Goal: Information Seeking & Learning: Learn about a topic

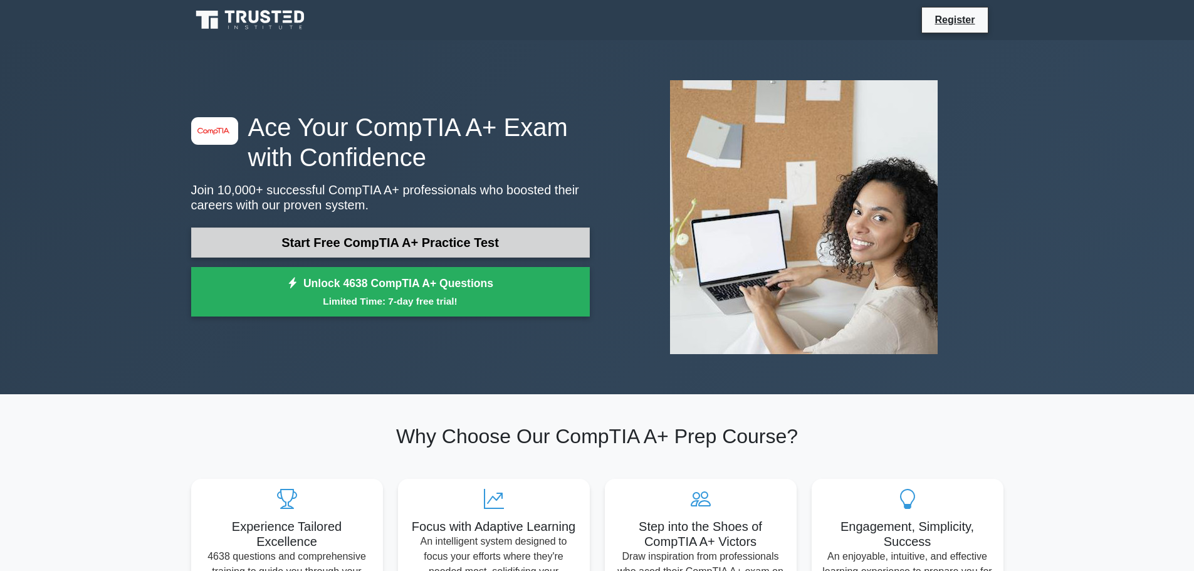
click at [418, 234] on link "Start Free CompTIA A+ Practice Test" at bounding box center [390, 242] width 398 height 30
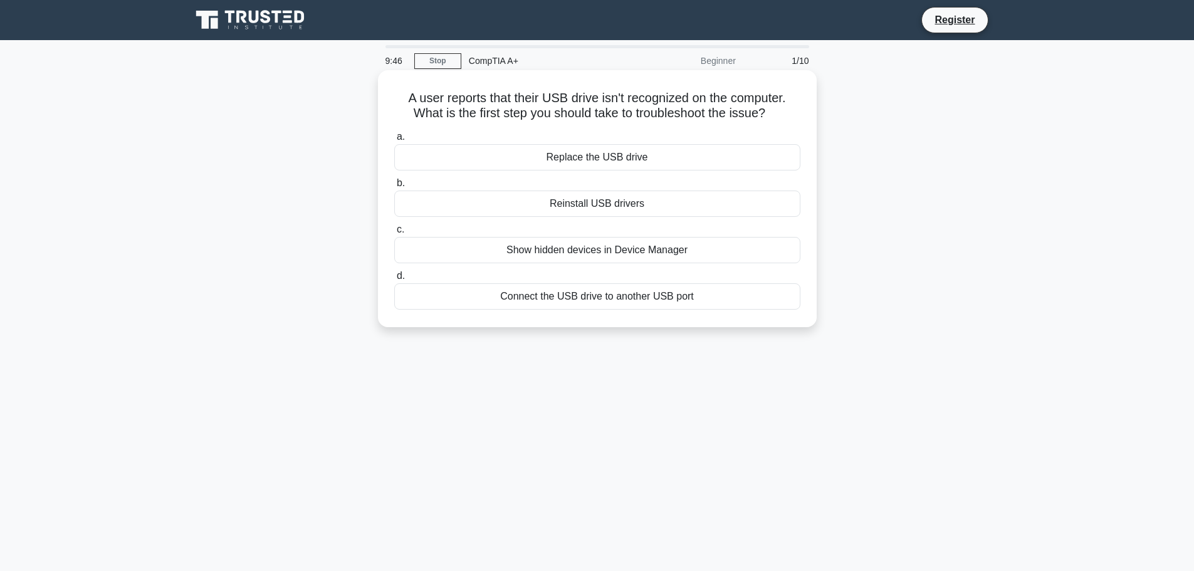
click at [618, 301] on div "Connect the USB drive to another USB port" at bounding box center [597, 296] width 406 height 26
click at [394, 280] on input "d. Connect the USB drive to another USB port" at bounding box center [394, 276] width 0 height 8
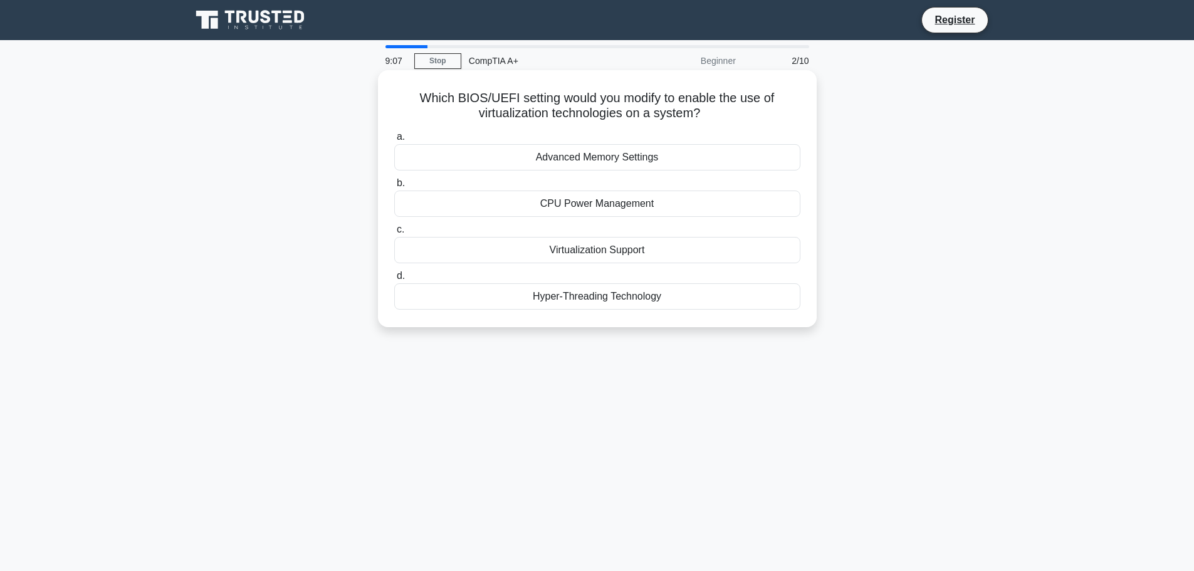
click at [606, 254] on div "Virtualization Support" at bounding box center [597, 250] width 406 height 26
click at [394, 234] on input "c. Virtualization Support" at bounding box center [394, 230] width 0 height 8
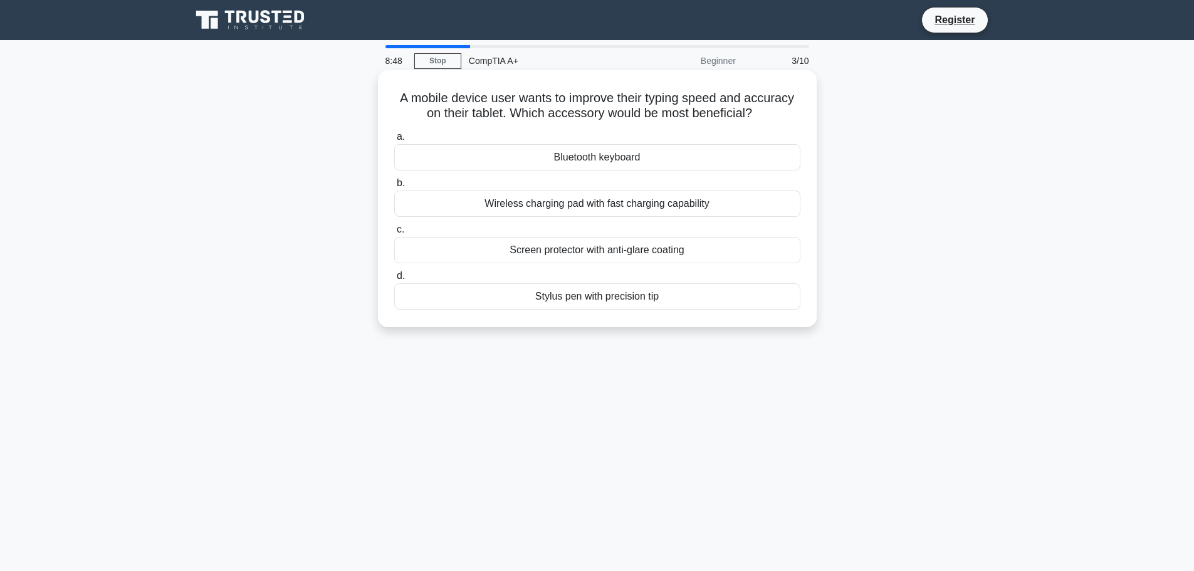
click at [660, 157] on div "Bluetooth keyboard" at bounding box center [597, 157] width 406 height 26
click at [394, 141] on input "a. Bluetooth keyboard" at bounding box center [394, 137] width 0 height 8
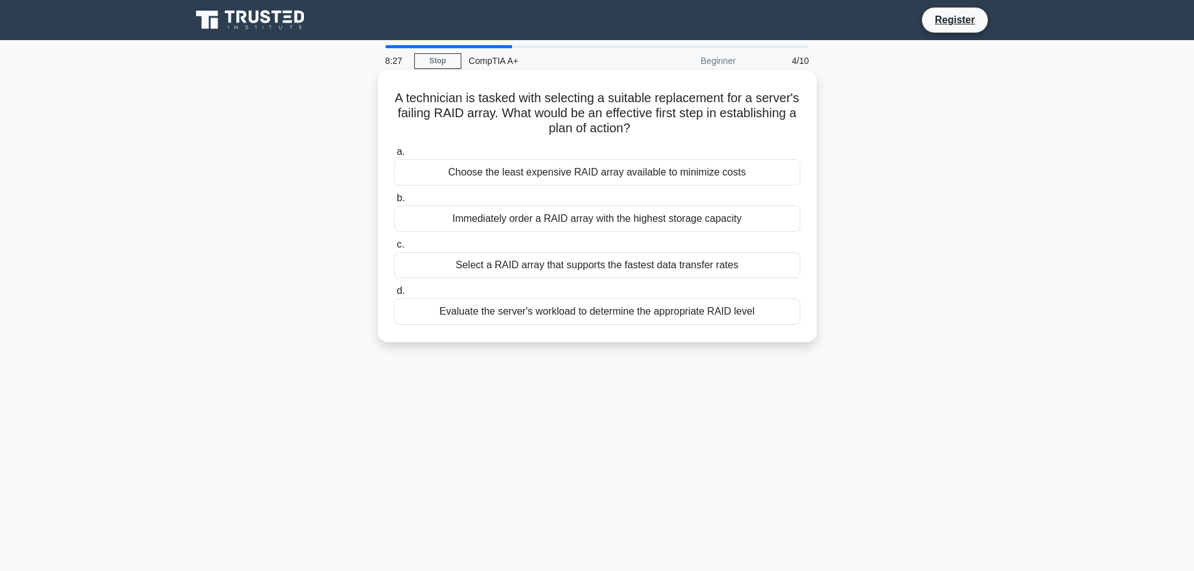
click at [590, 320] on div "Evaluate the server's workload to determine the appropriate RAID level" at bounding box center [597, 311] width 406 height 26
click at [394, 295] on input "d. Evaluate the server's workload to determine the appropriate RAID level" at bounding box center [394, 291] width 0 height 8
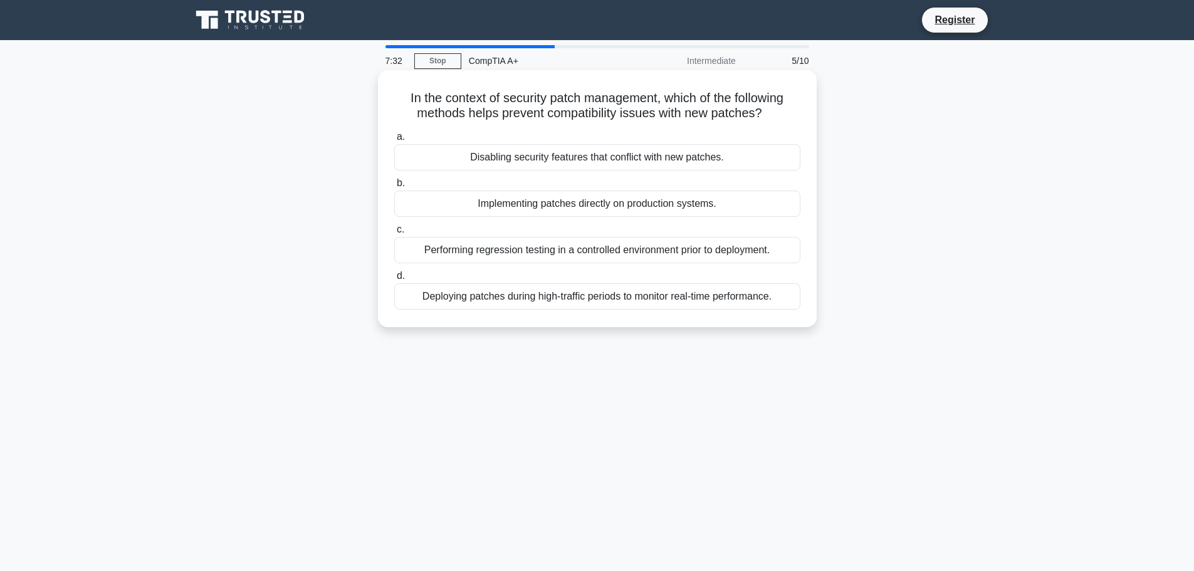
click at [589, 259] on div "Performing regression testing in a controlled environment prior to deployment." at bounding box center [597, 250] width 406 height 26
click at [394, 234] on input "c. Performing regression testing in a controlled environment prior to deploymen…" at bounding box center [394, 230] width 0 height 8
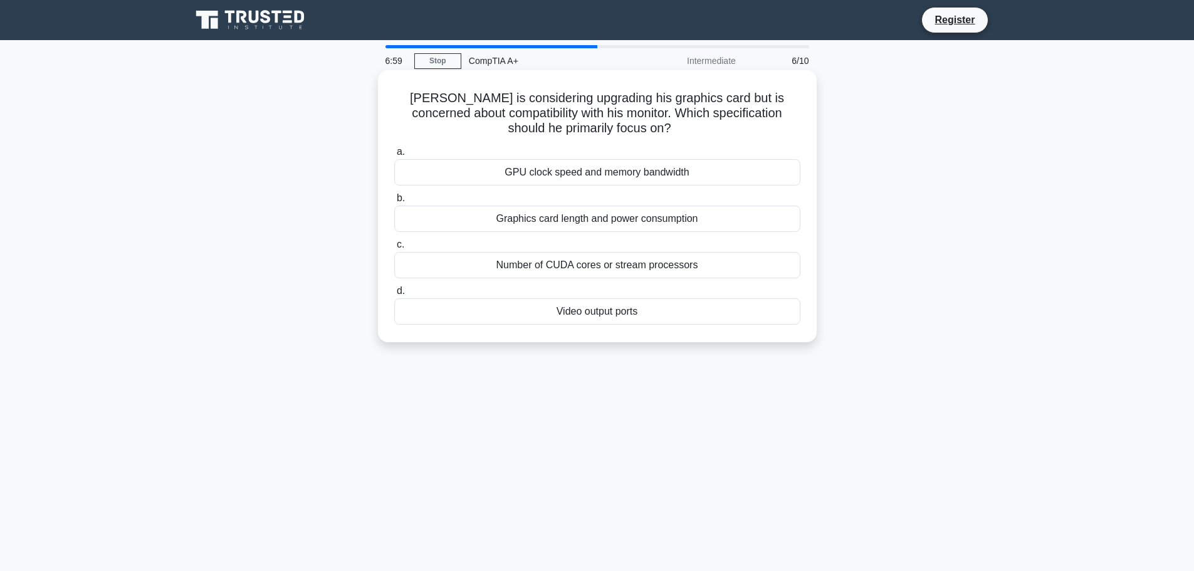
click at [658, 313] on div "Video output ports" at bounding box center [597, 311] width 406 height 26
click at [394, 295] on input "d. Video output ports" at bounding box center [394, 291] width 0 height 8
click at [637, 315] on div "Enable MAC address filtering" at bounding box center [597, 311] width 406 height 26
click at [394, 295] on input "d. Enable MAC address filtering" at bounding box center [394, 291] width 0 height 8
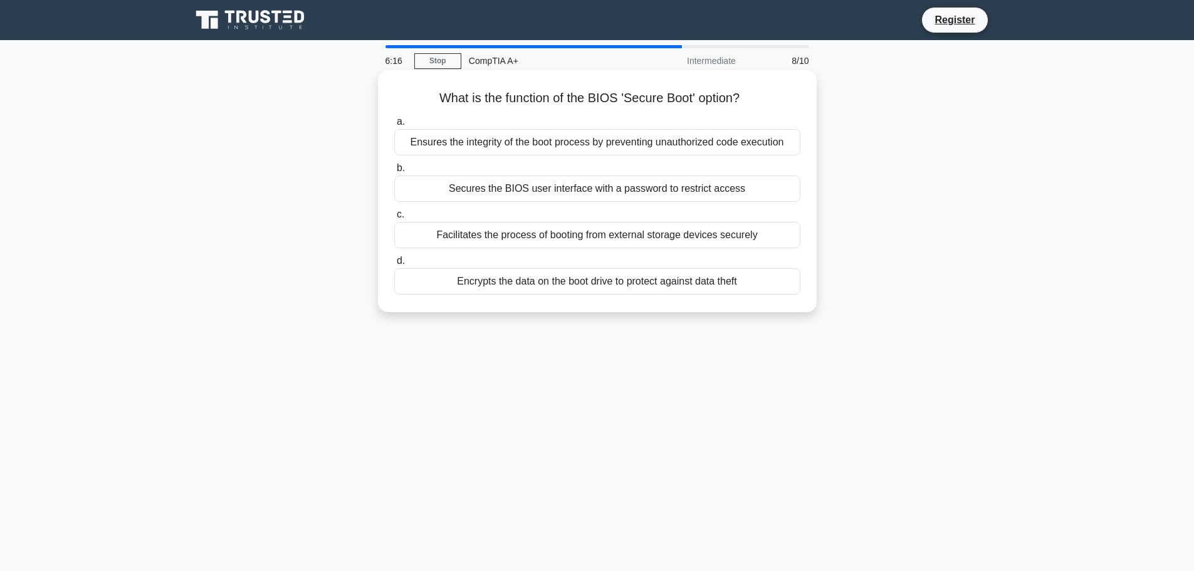
click at [601, 145] on div "Ensures the integrity of the boot process by preventing unauthorized code execu…" at bounding box center [597, 142] width 406 height 26
click at [394, 126] on input "a. Ensures the integrity of the boot process by preventing unauthorized code ex…" at bounding box center [394, 122] width 0 height 8
click at [595, 241] on div "A special cable designed to select the fastest data transfer rate automatically" at bounding box center [597, 235] width 406 height 26
click at [394, 219] on input "c. A special cable designed to select the fastest data transfer rate automatica…" at bounding box center [394, 215] width 0 height 8
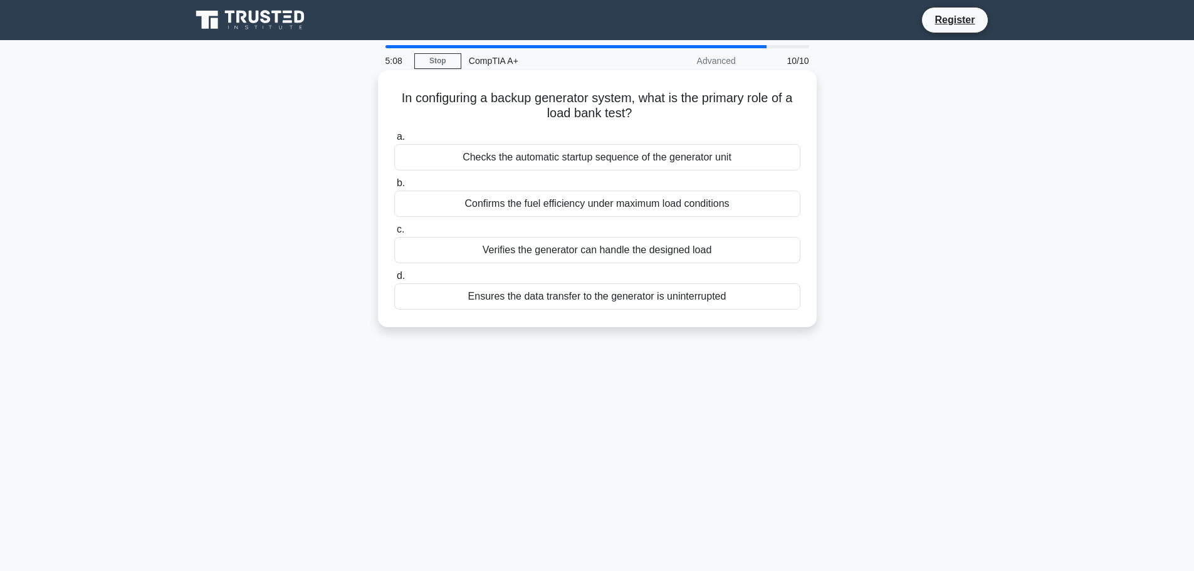
click at [554, 292] on div "Ensures the data transfer to the generator is uninterrupted" at bounding box center [597, 296] width 406 height 26
click at [394, 280] on input "d. Ensures the data transfer to the generator is uninterrupted" at bounding box center [394, 276] width 0 height 8
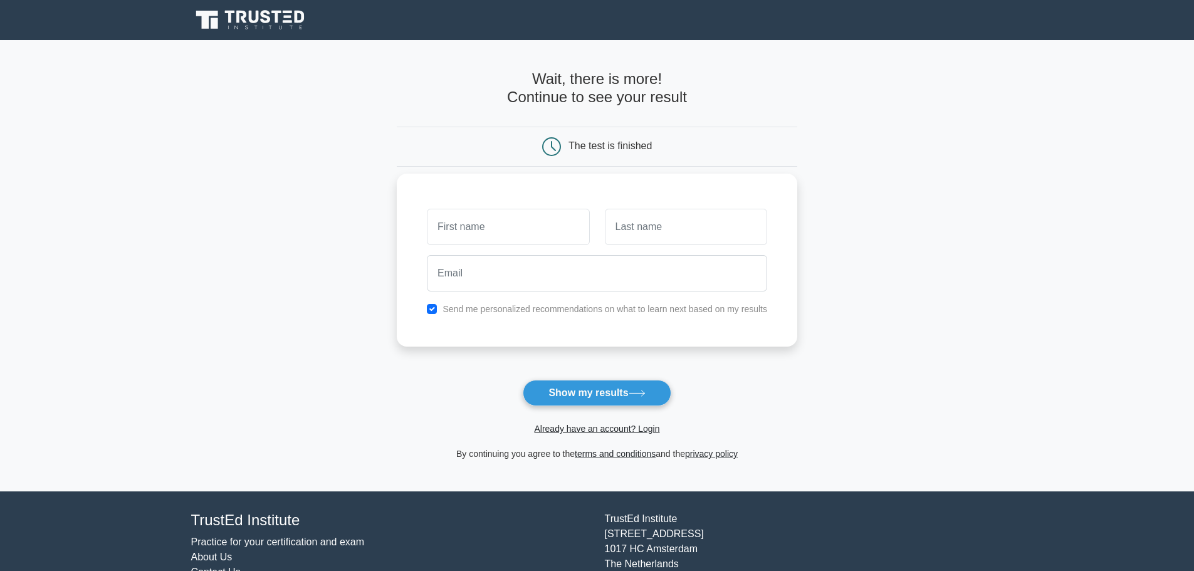
click at [546, 226] on input "text" at bounding box center [508, 227] width 162 height 36
type input "tim"
type input "[PERSON_NAME]"
type input "Hudson"
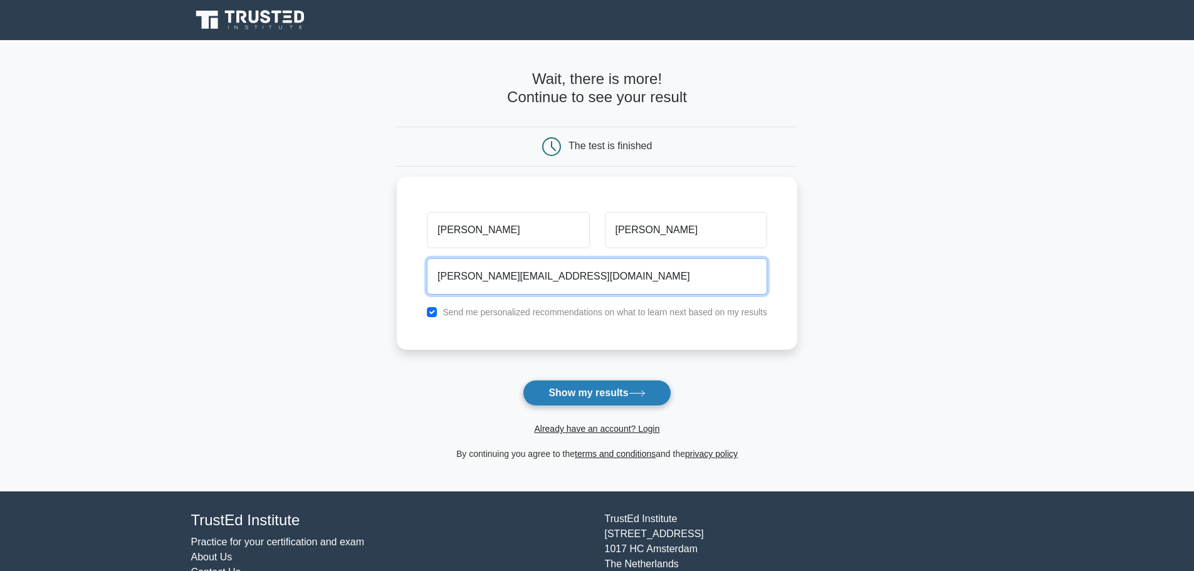
type input "tim.hudson2406@gmail.com"
click at [610, 400] on button "Show my results" at bounding box center [597, 393] width 148 height 26
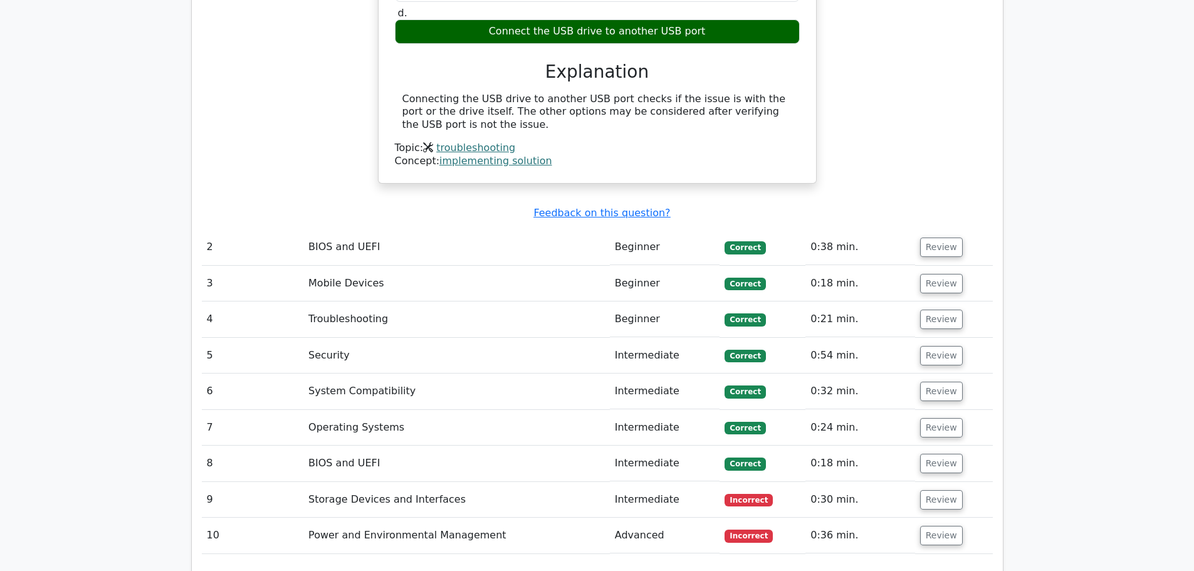
scroll to position [1378, 0]
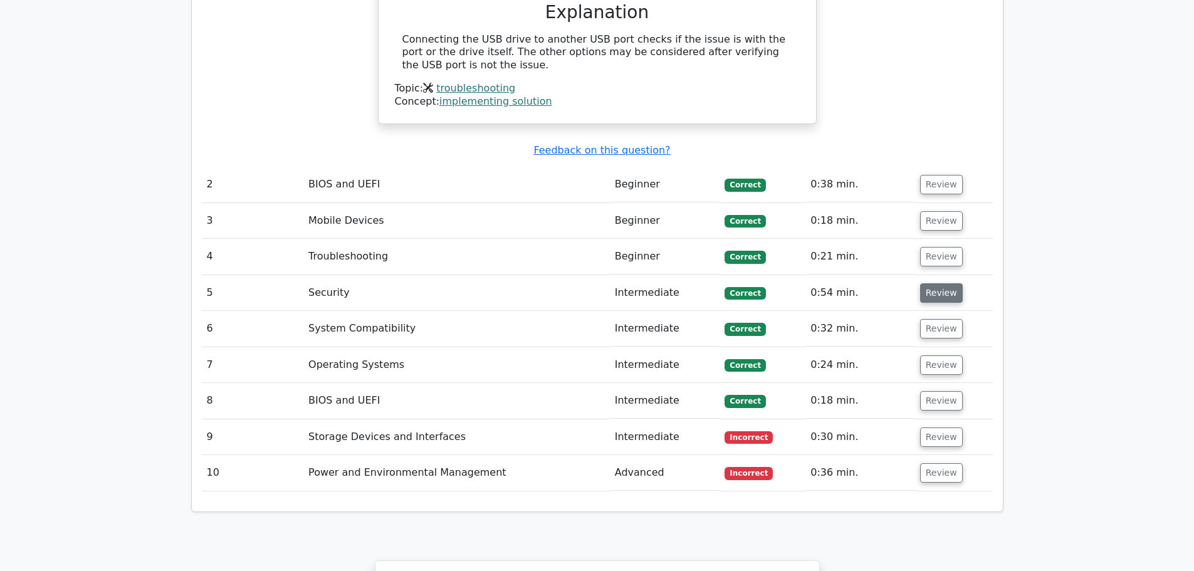
click at [940, 283] on button "Review" at bounding box center [941, 292] width 43 height 19
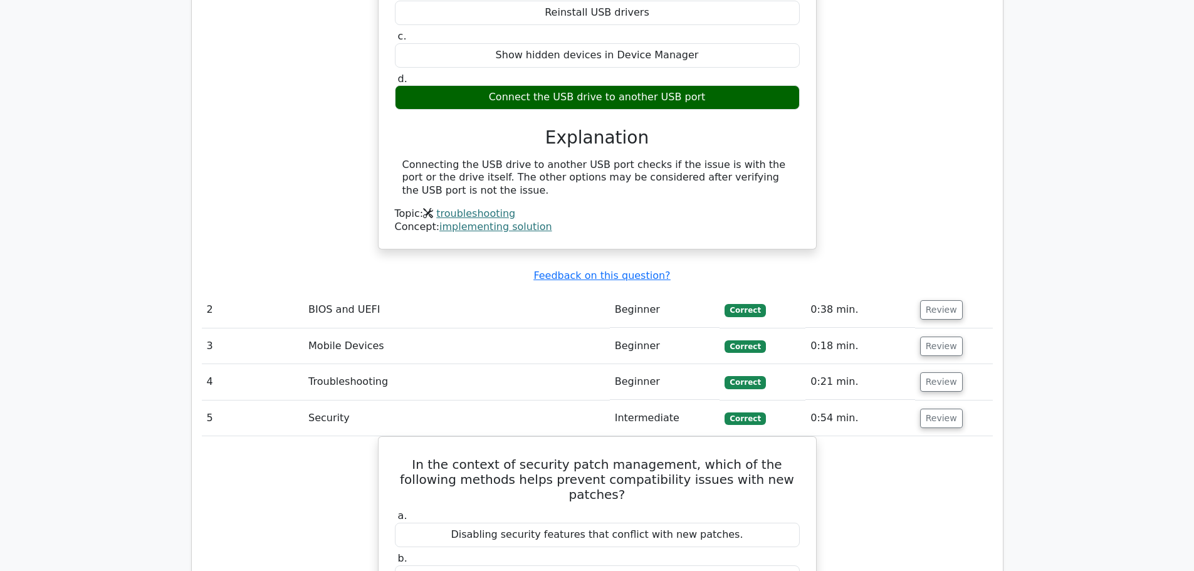
scroll to position [1441, 0]
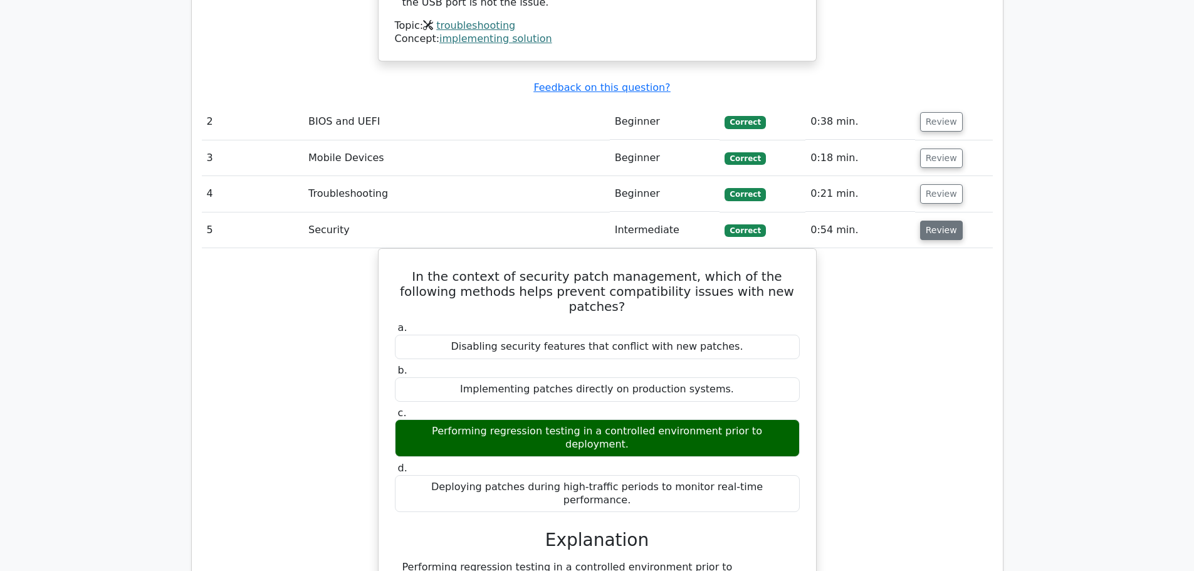
click at [937, 221] on button "Review" at bounding box center [941, 230] width 43 height 19
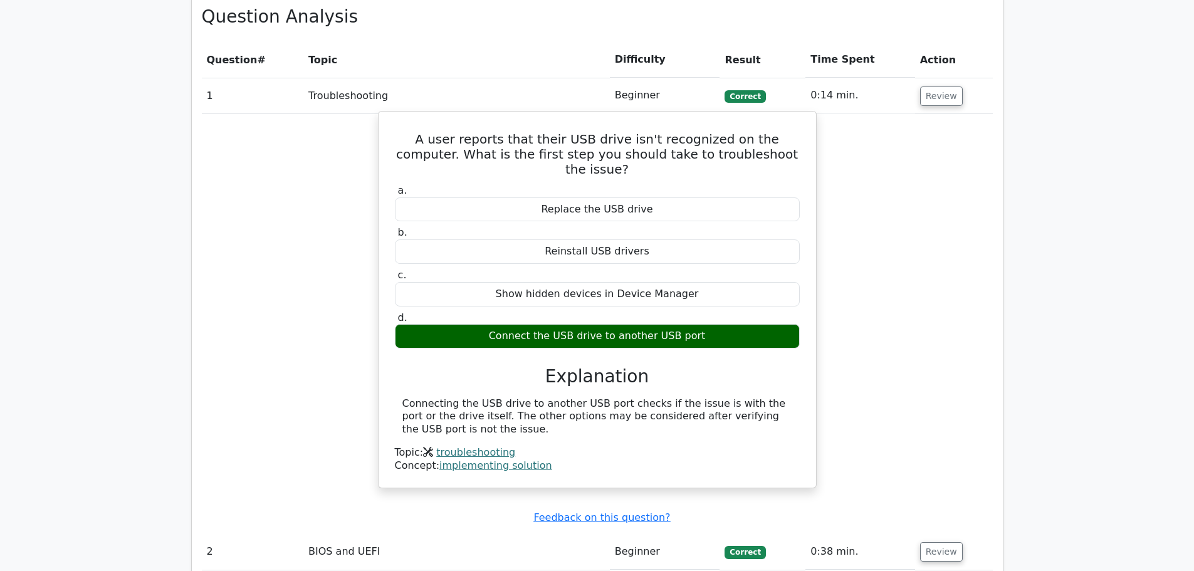
scroll to position [1002, 0]
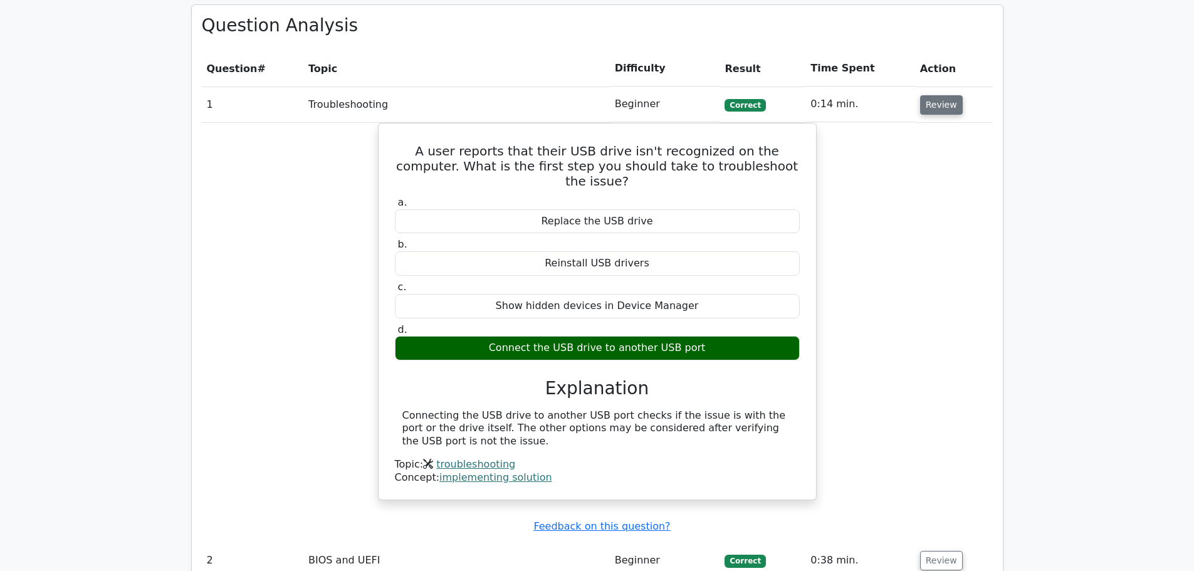
click at [931, 95] on button "Review" at bounding box center [941, 104] width 43 height 19
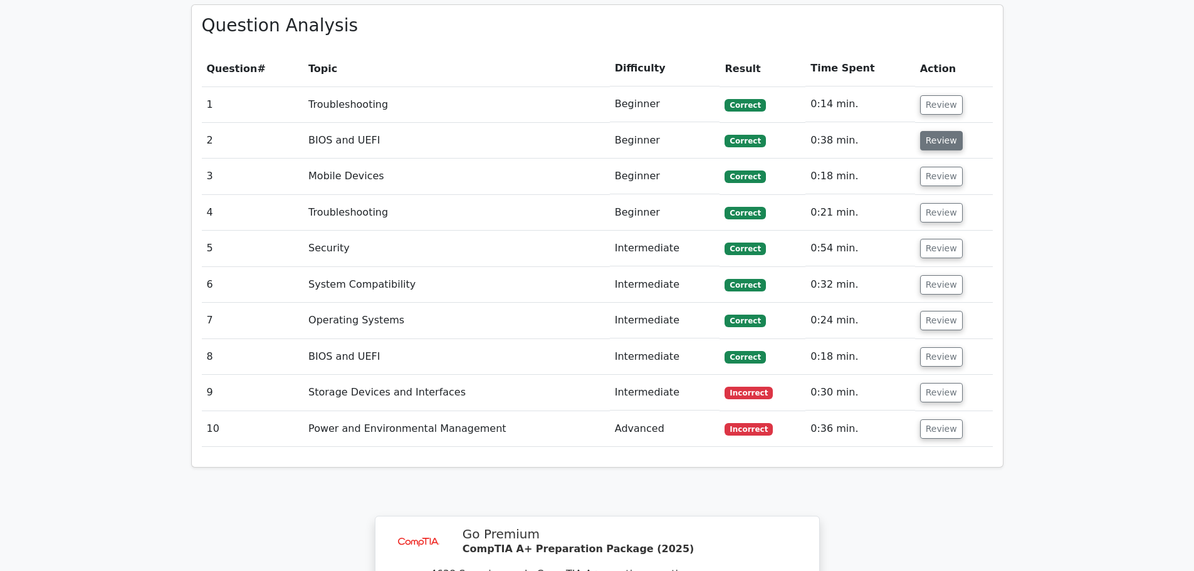
click at [935, 131] on button "Review" at bounding box center [941, 140] width 43 height 19
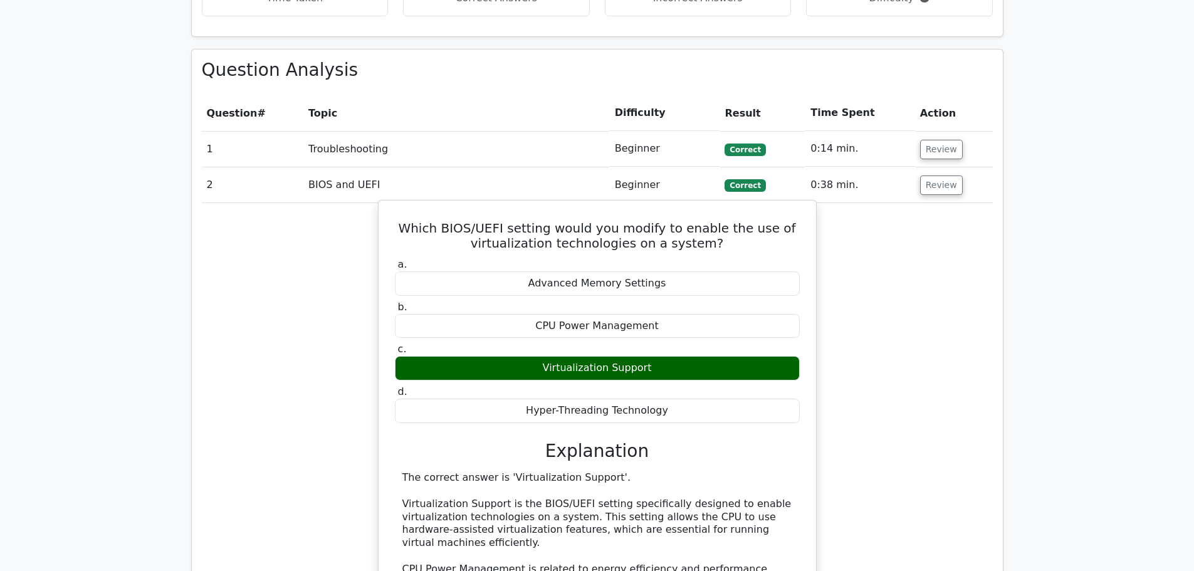
scroll to position [940, 0]
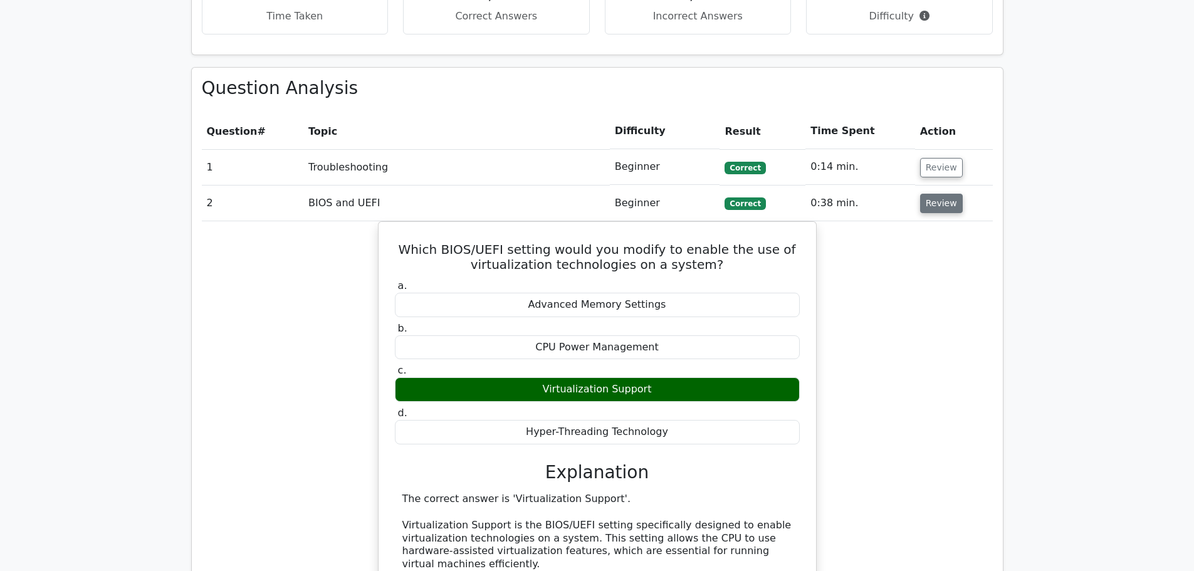
click at [935, 194] on button "Review" at bounding box center [941, 203] width 43 height 19
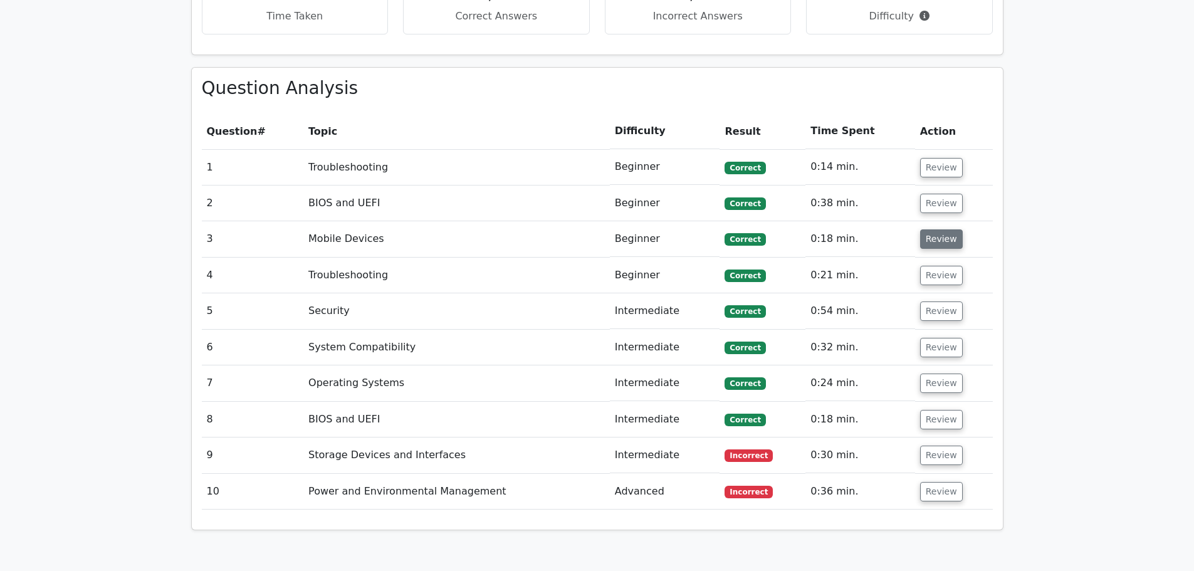
click at [942, 229] on button "Review" at bounding box center [941, 238] width 43 height 19
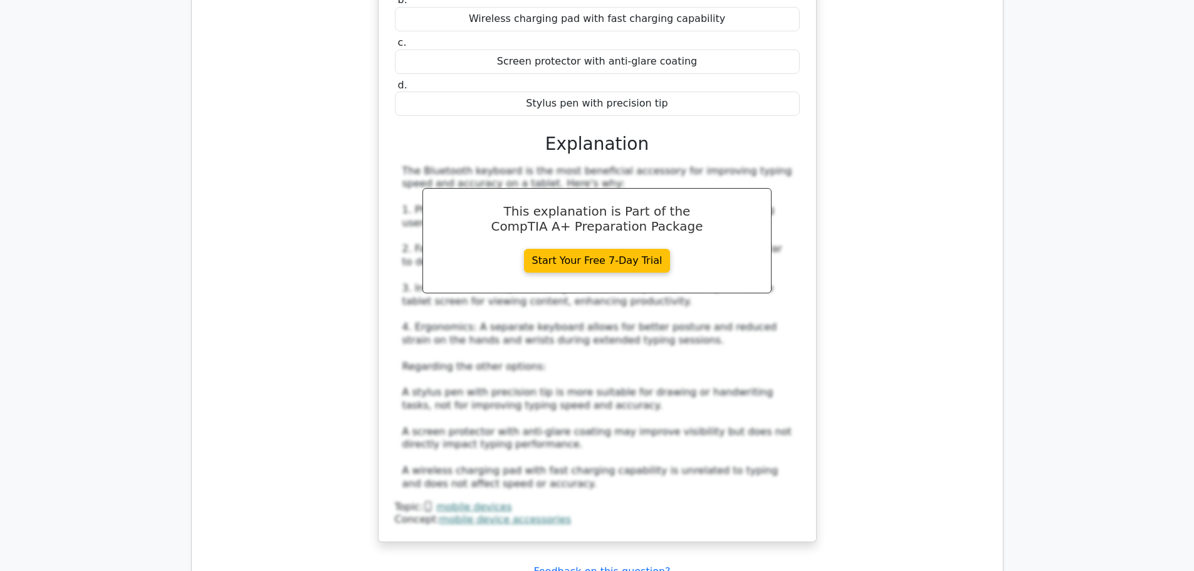
scroll to position [1378, 0]
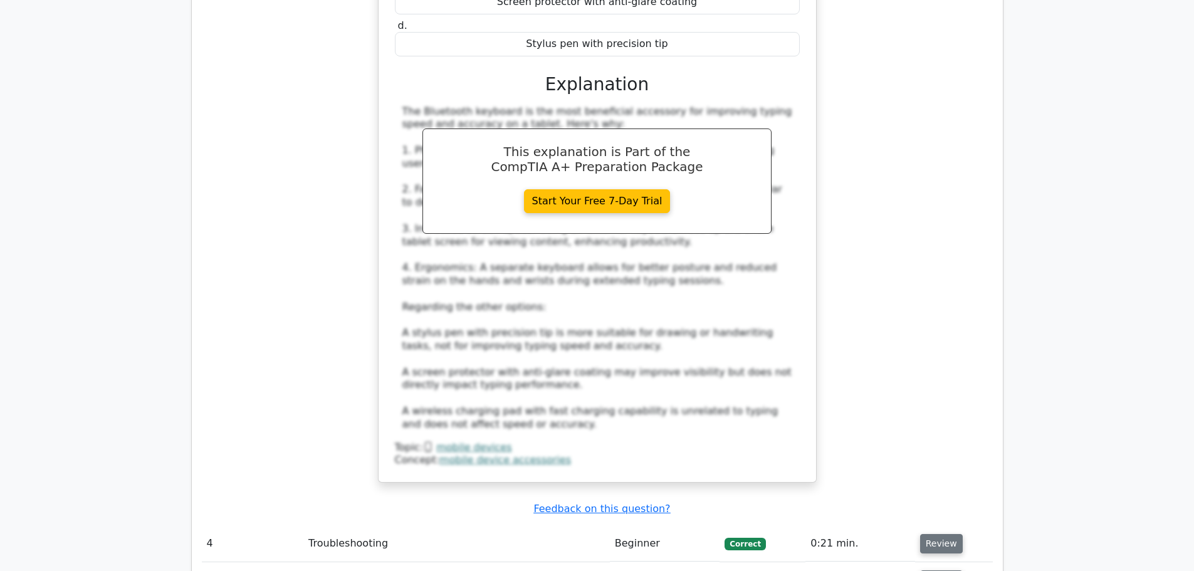
click at [949, 534] on button "Review" at bounding box center [941, 543] width 43 height 19
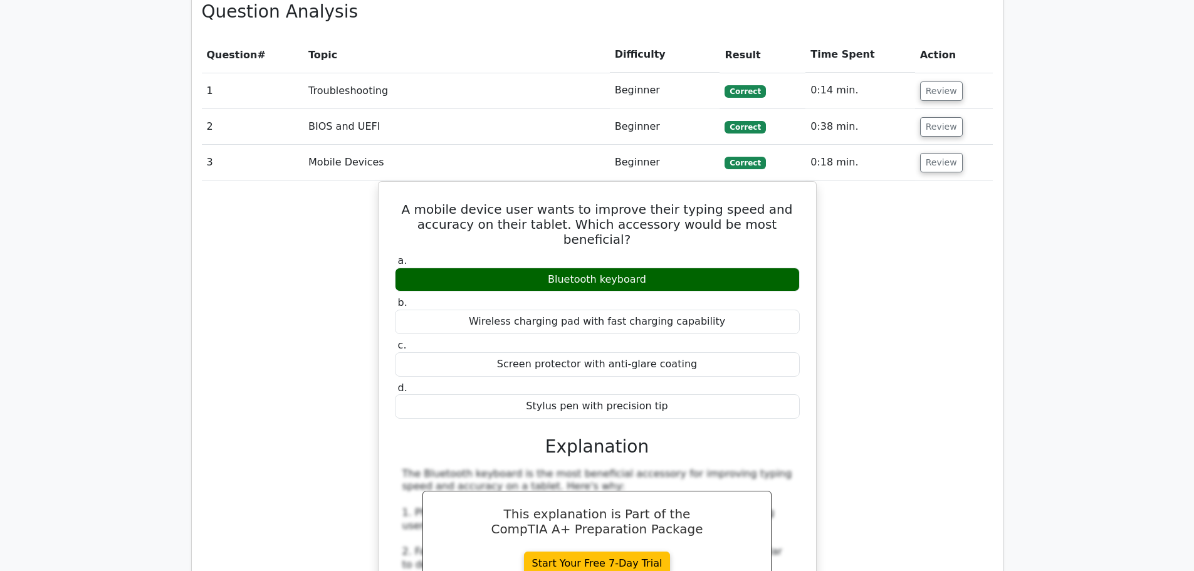
scroll to position [1002, 0]
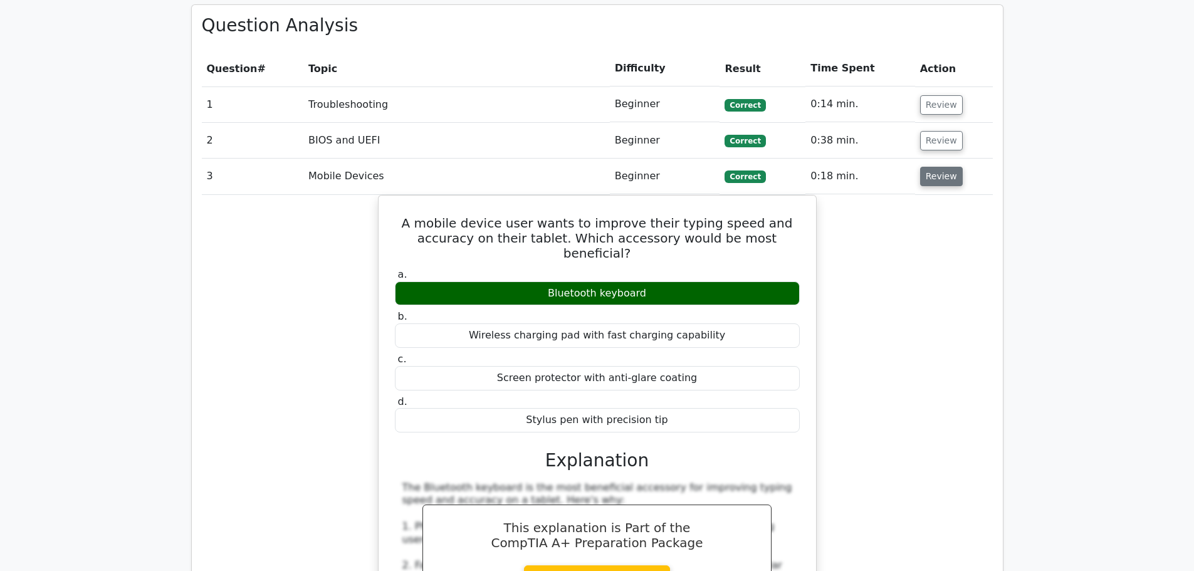
click at [927, 167] on button "Review" at bounding box center [941, 176] width 43 height 19
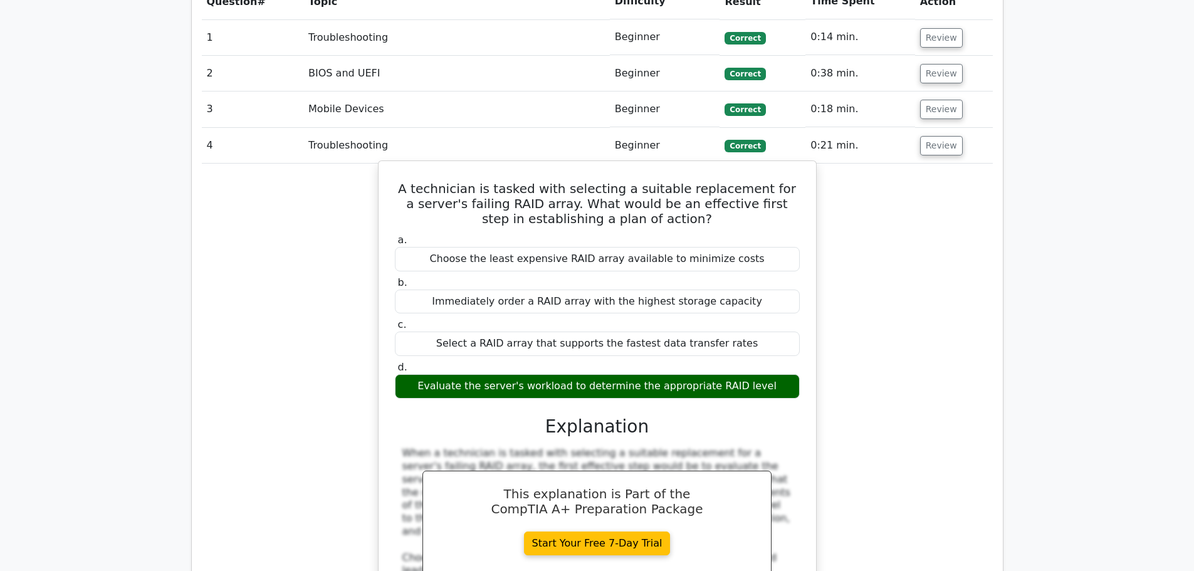
scroll to position [1065, 0]
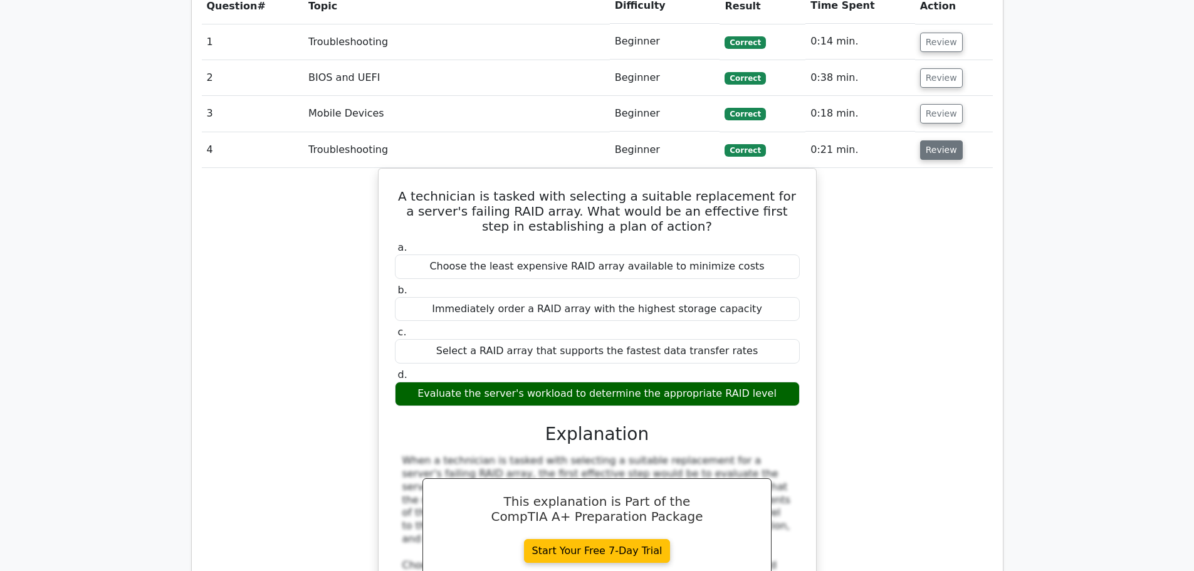
click at [927, 140] on button "Review" at bounding box center [941, 149] width 43 height 19
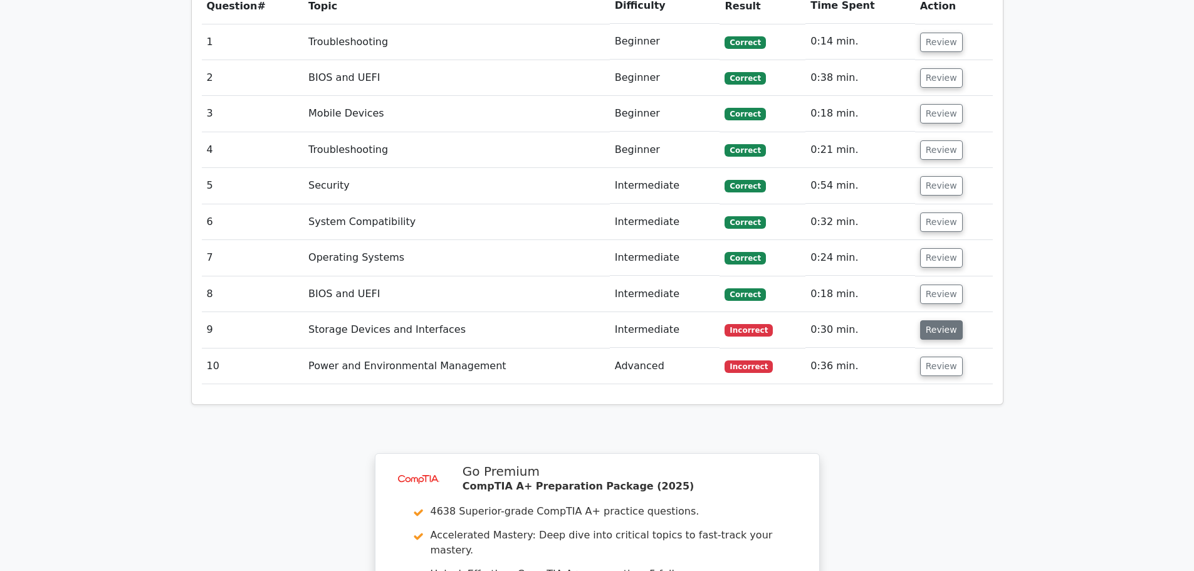
click at [929, 320] on button "Review" at bounding box center [941, 329] width 43 height 19
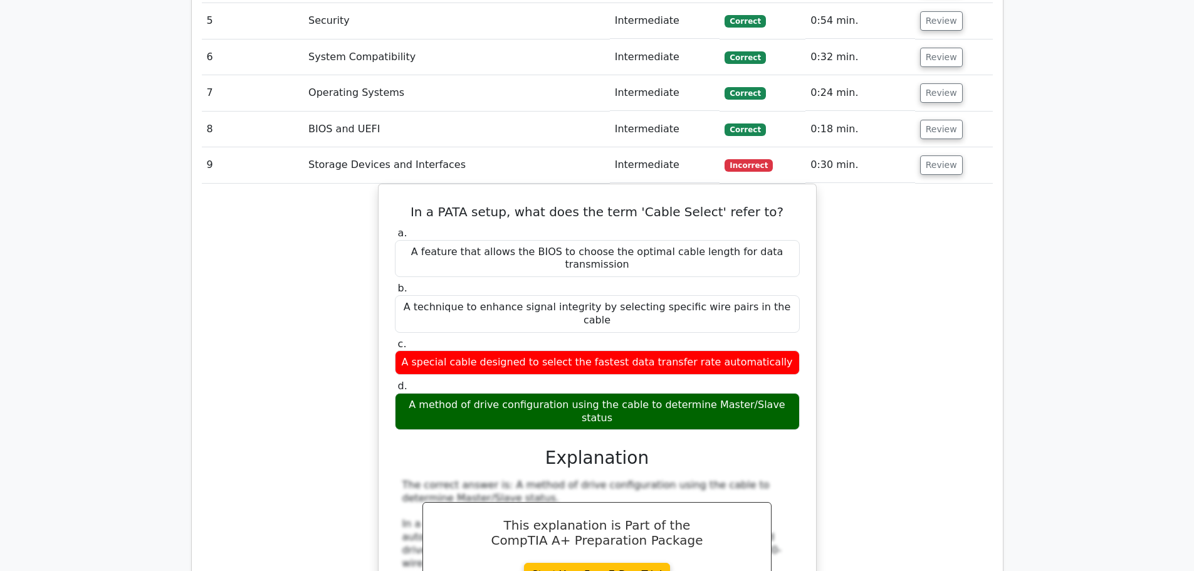
scroll to position [1253, 0]
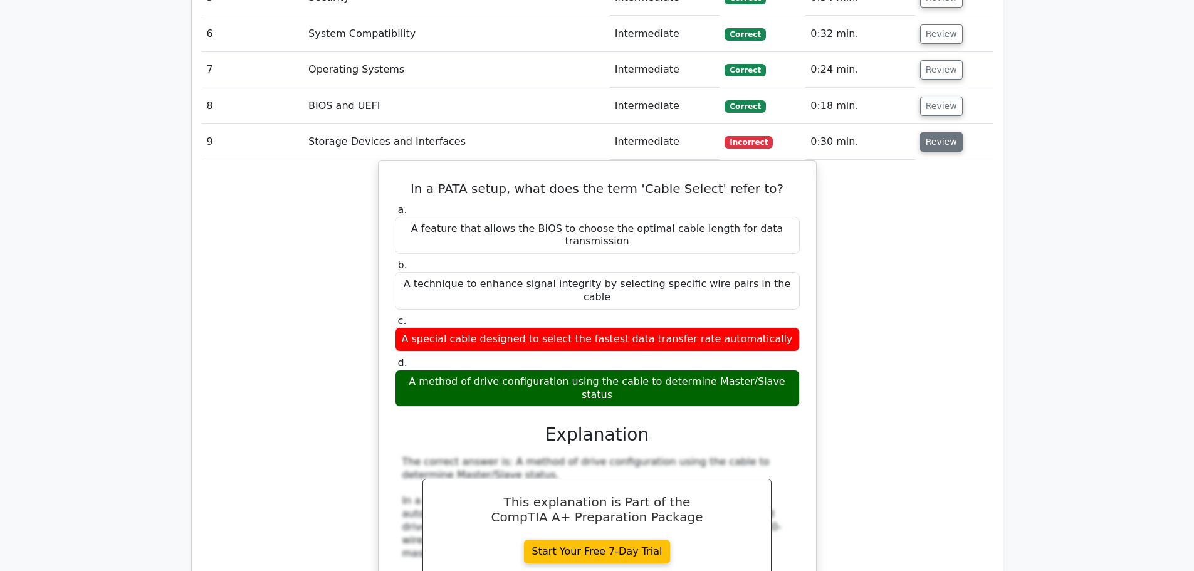
click at [931, 132] on button "Review" at bounding box center [941, 141] width 43 height 19
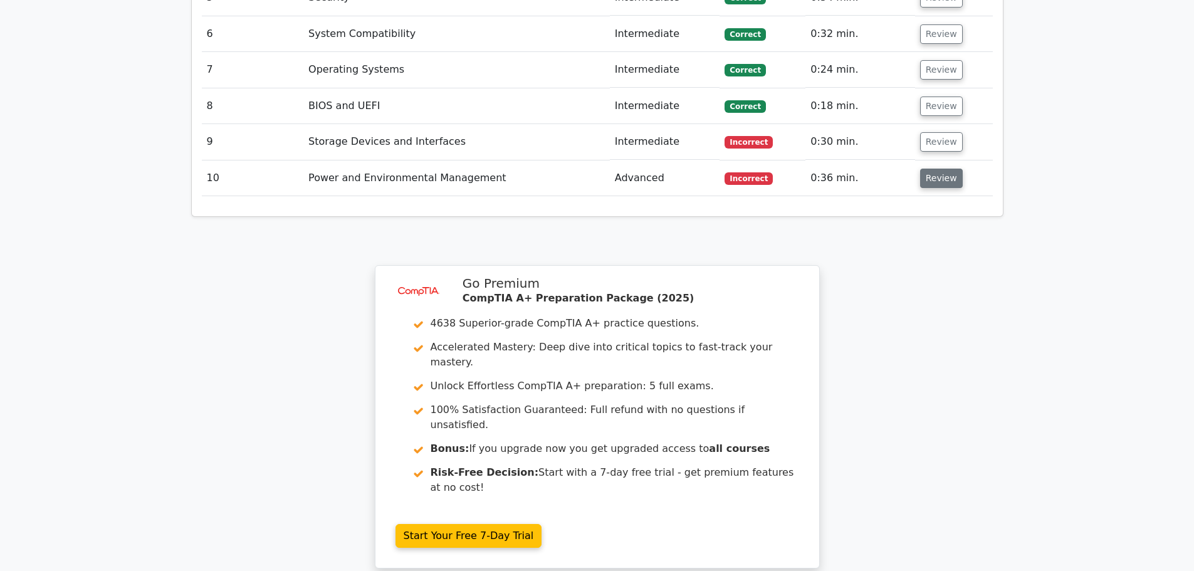
click at [944, 169] on button "Review" at bounding box center [941, 178] width 43 height 19
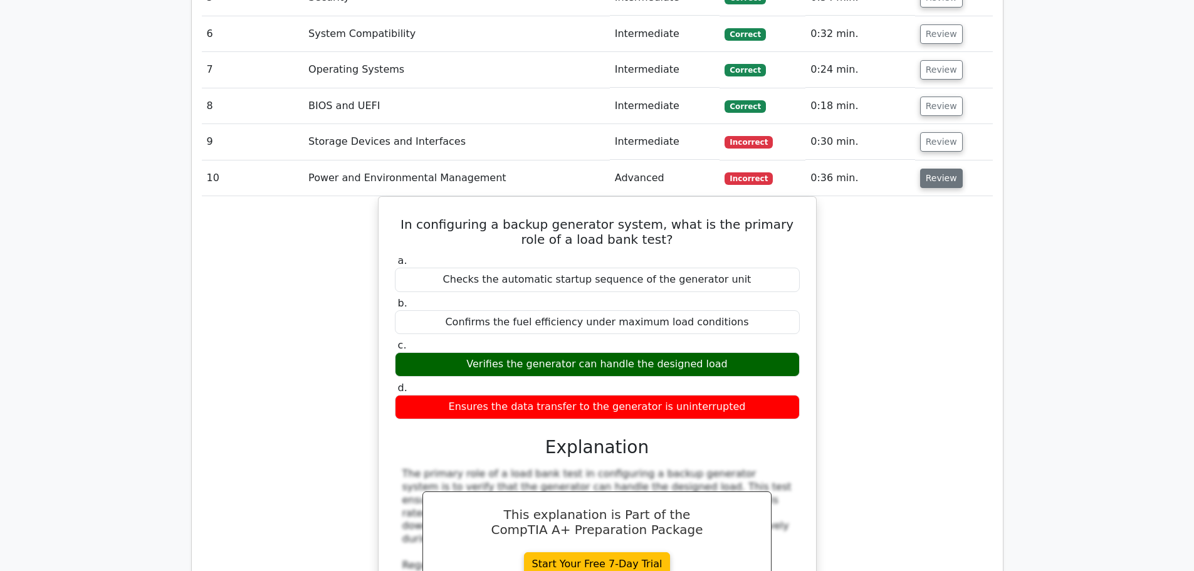
click at [945, 169] on button "Review" at bounding box center [941, 178] width 43 height 19
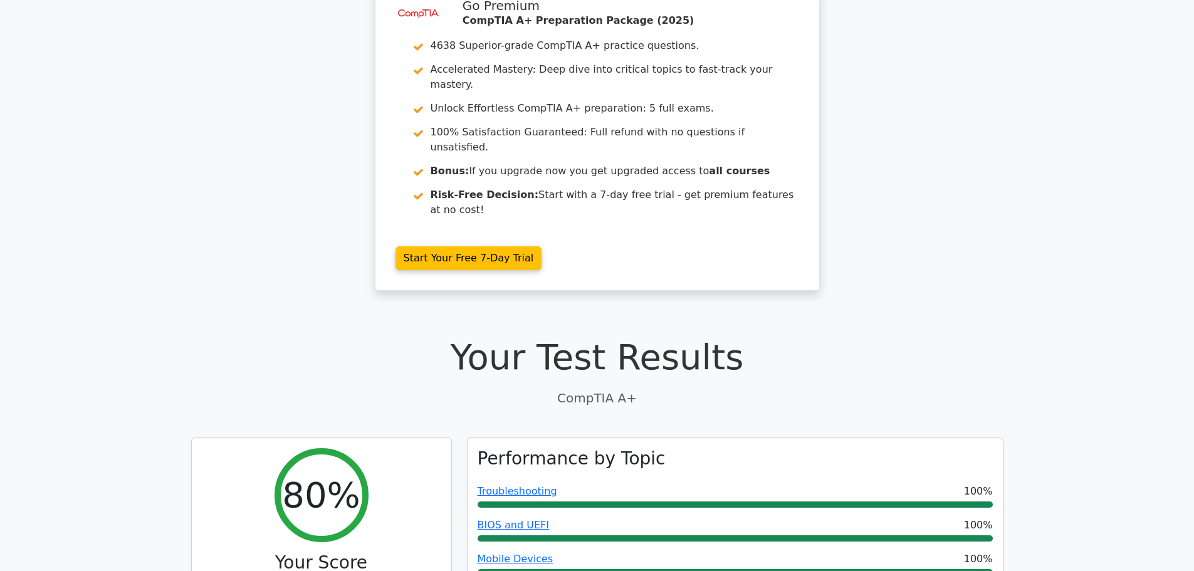
scroll to position [0, 0]
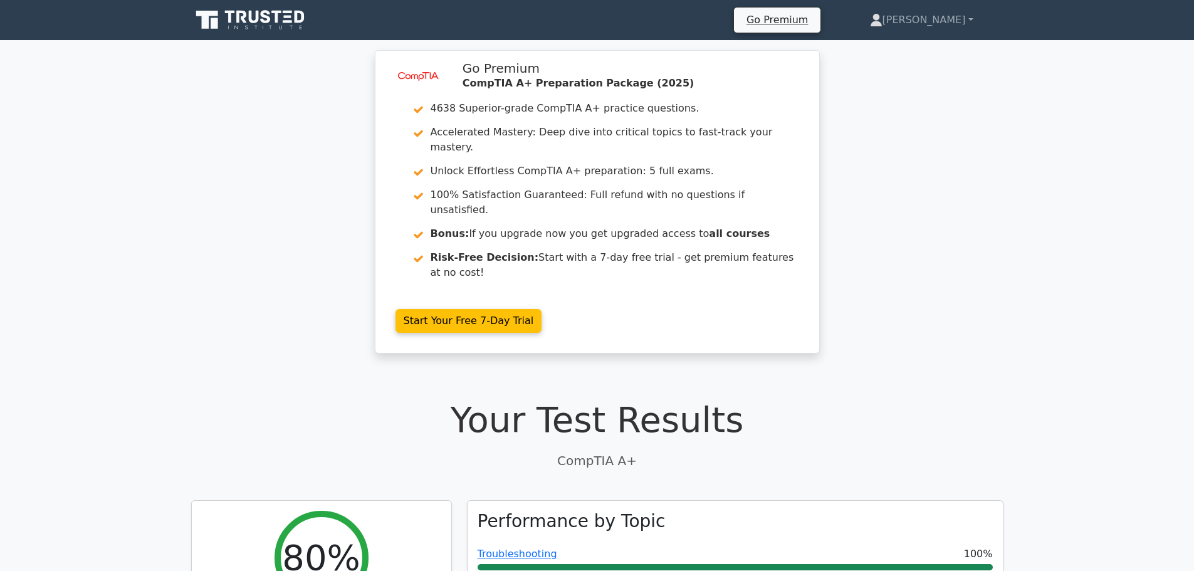
click at [242, 28] on icon at bounding box center [251, 20] width 120 height 24
